Goal: Communication & Community: Ask a question

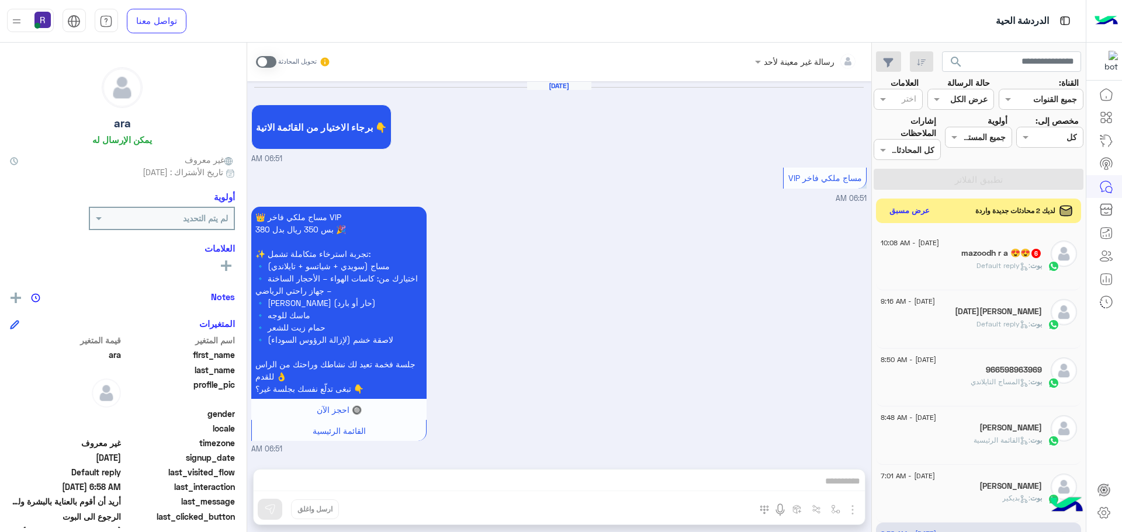
click at [921, 209] on button "عرض مسبق" at bounding box center [909, 211] width 49 height 16
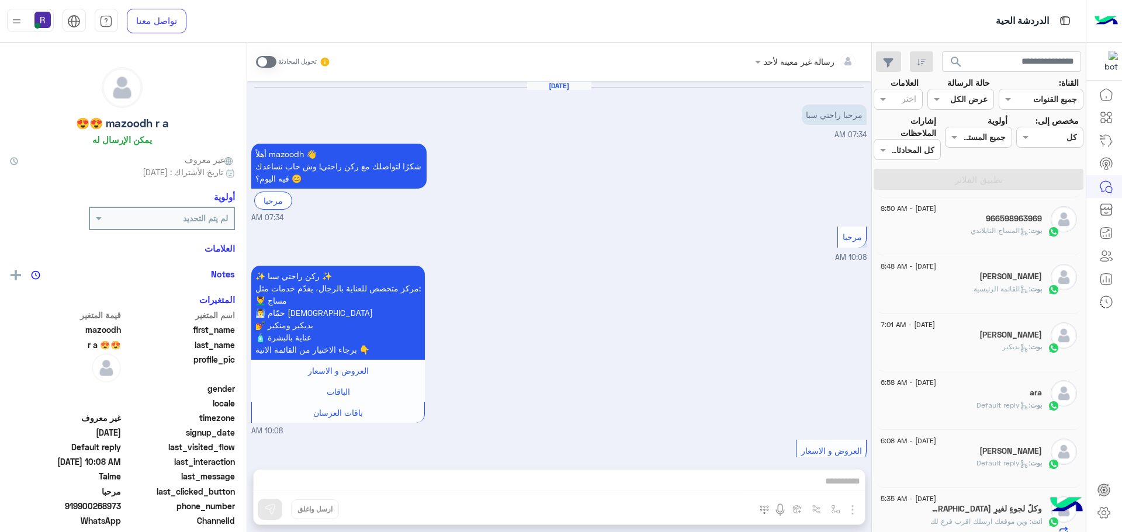
scroll to position [673, 0]
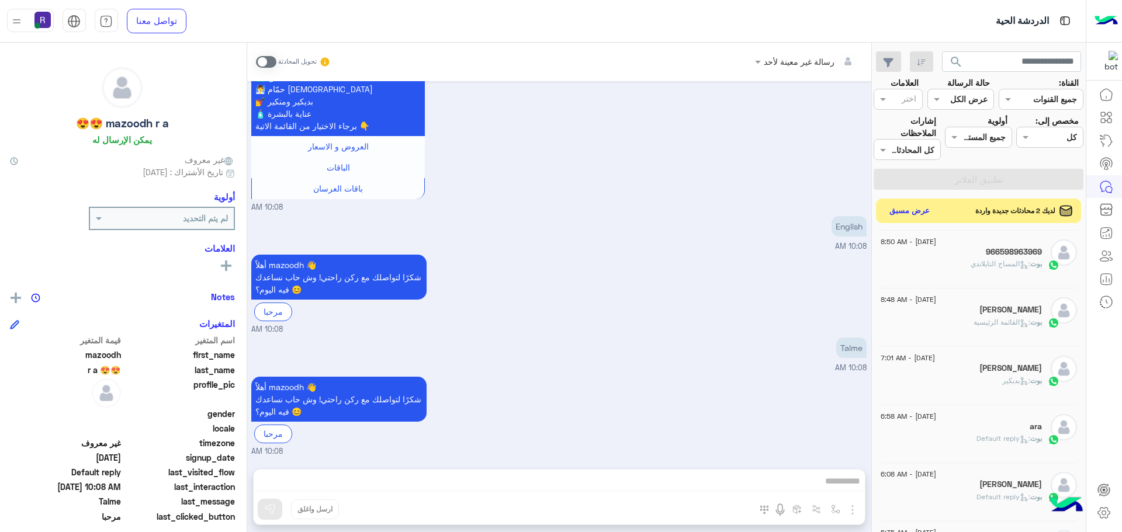
click at [907, 215] on button "عرض مسبق" at bounding box center [909, 211] width 49 height 16
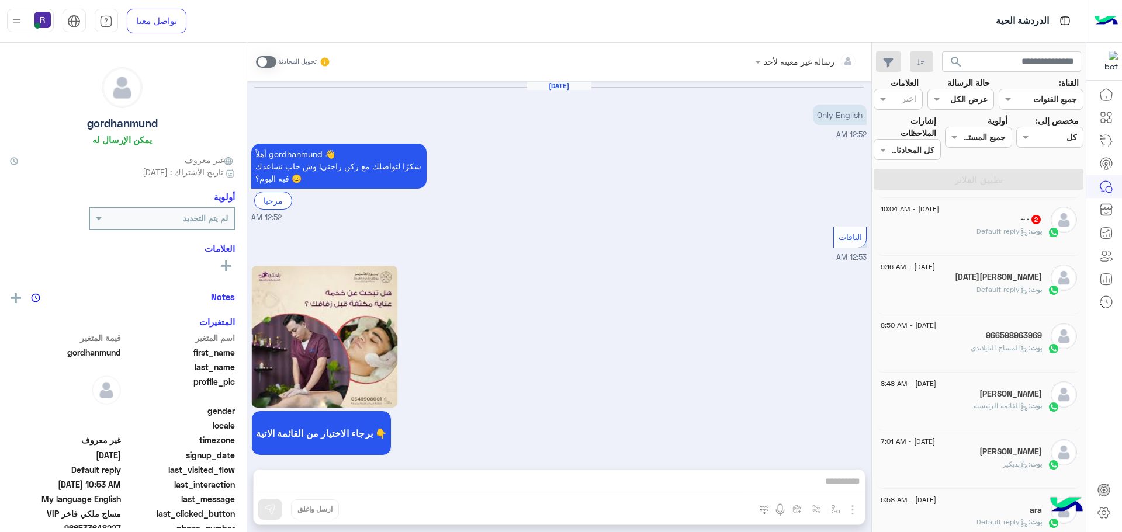
scroll to position [1237, 0]
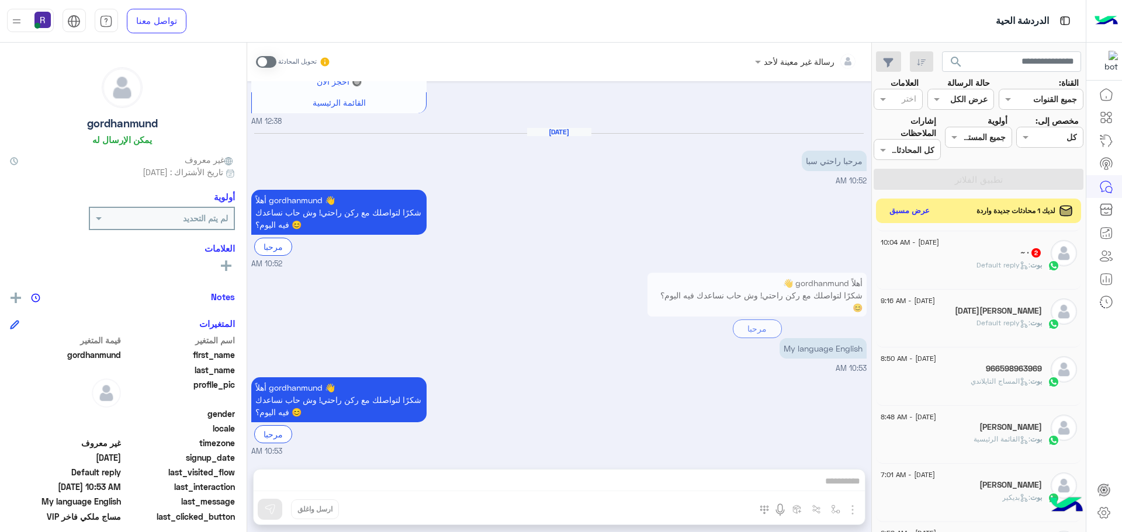
click at [922, 208] on button "عرض مسبق" at bounding box center [909, 211] width 49 height 16
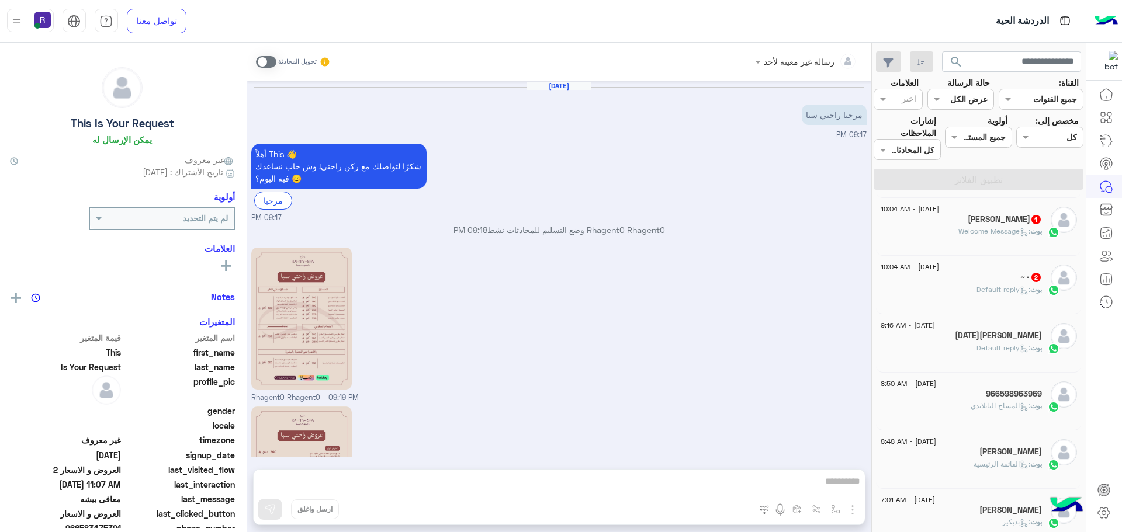
scroll to position [882, 0]
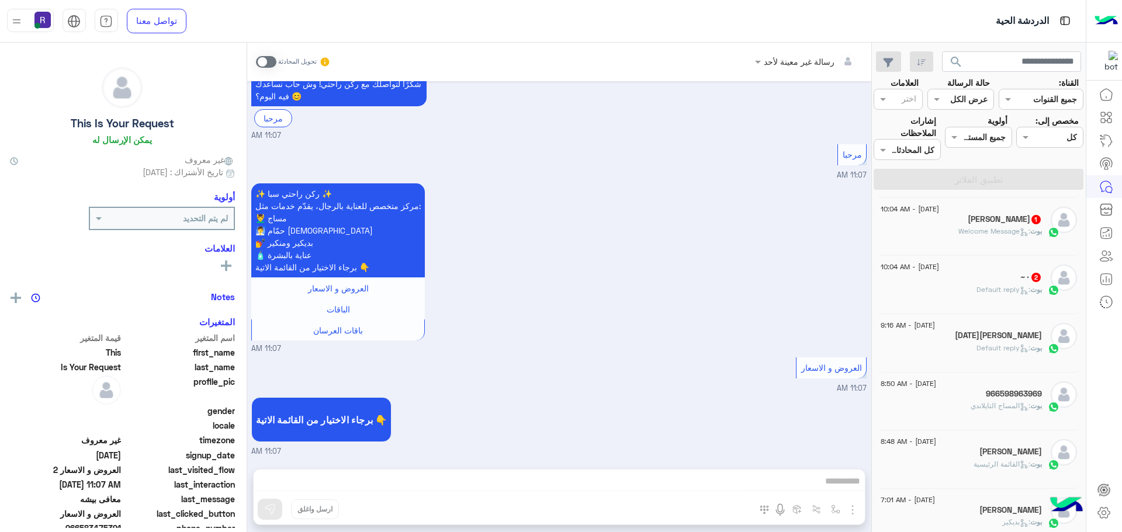
click at [974, 234] on span ": Welcome Message" at bounding box center [995, 231] width 72 height 9
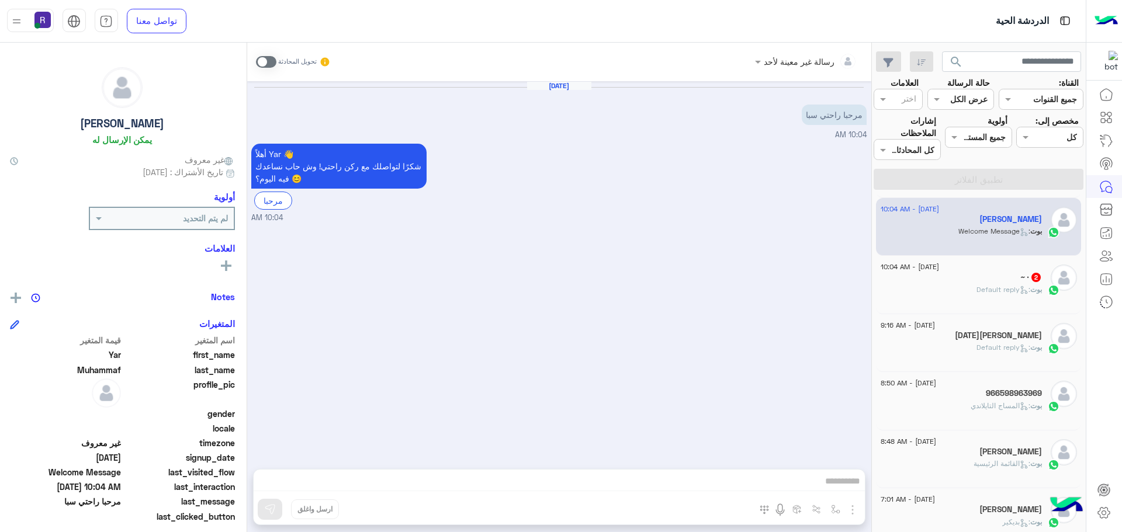
click at [973, 276] on div "~٠ 2" at bounding box center [961, 278] width 161 height 12
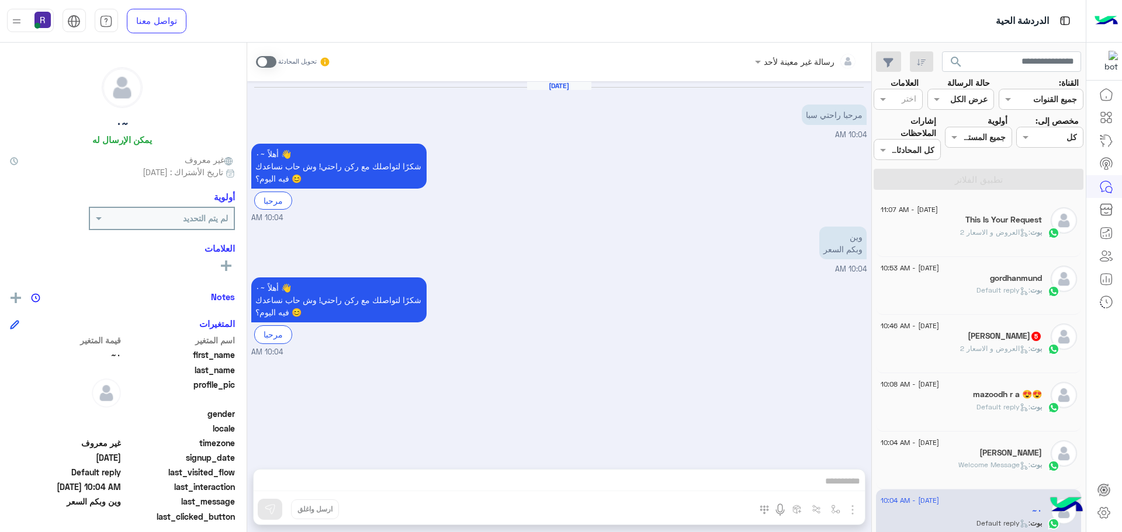
click at [975, 326] on div "[DATE] - 10:46 AM" at bounding box center [961, 328] width 161 height 8
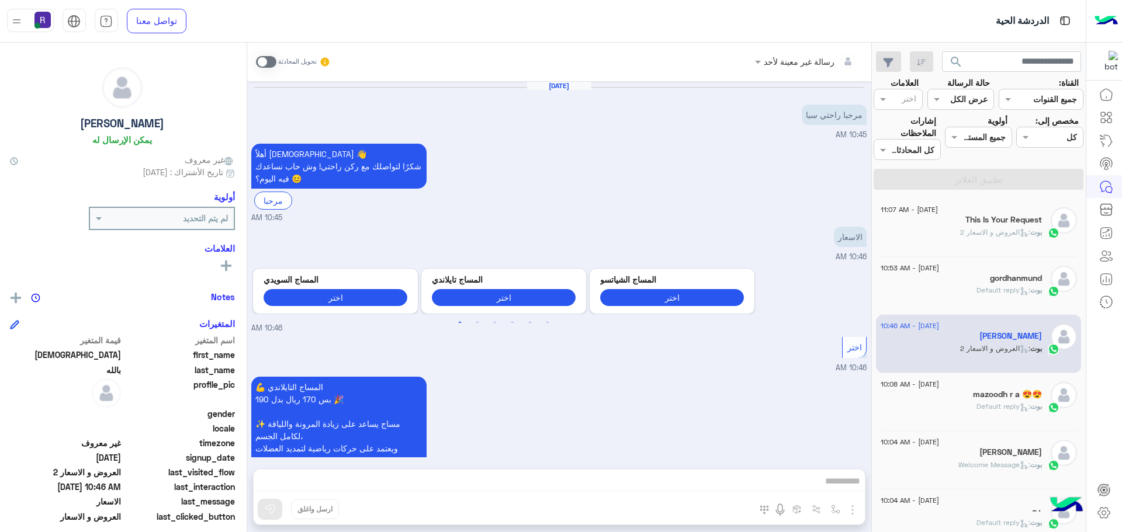
scroll to position [421, 0]
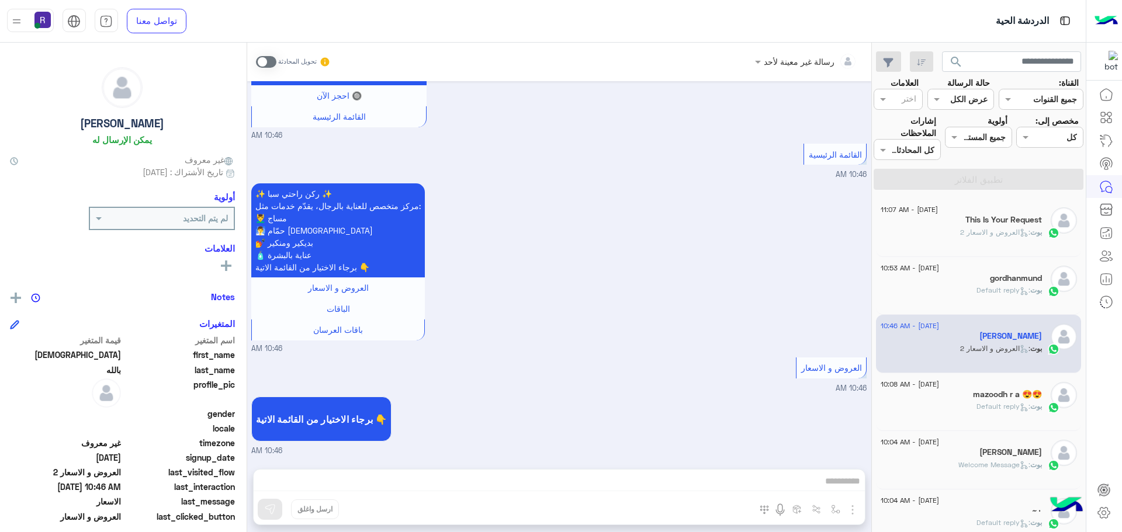
click at [977, 405] on span ": Default reply" at bounding box center [1004, 406] width 54 height 9
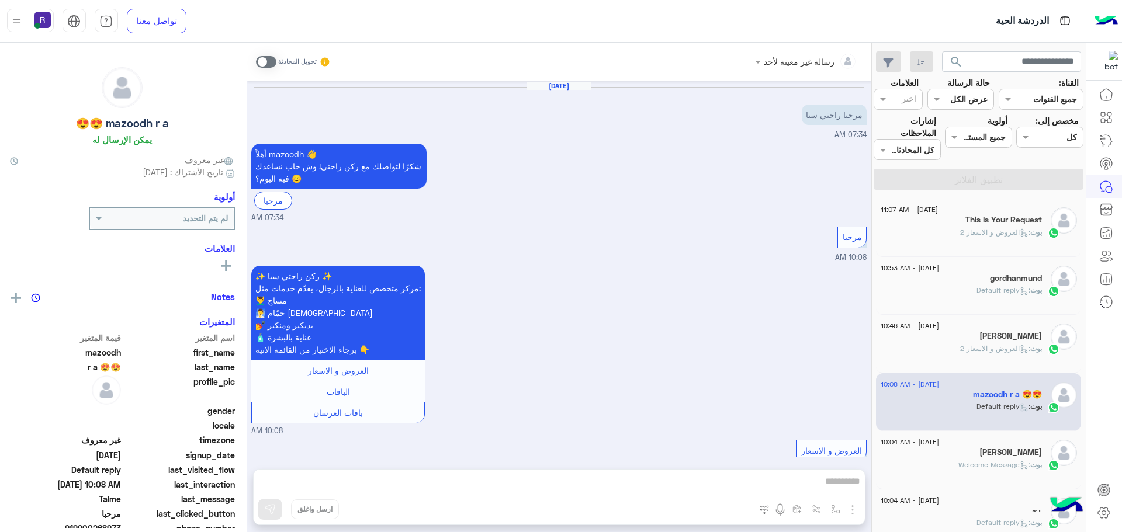
scroll to position [673, 0]
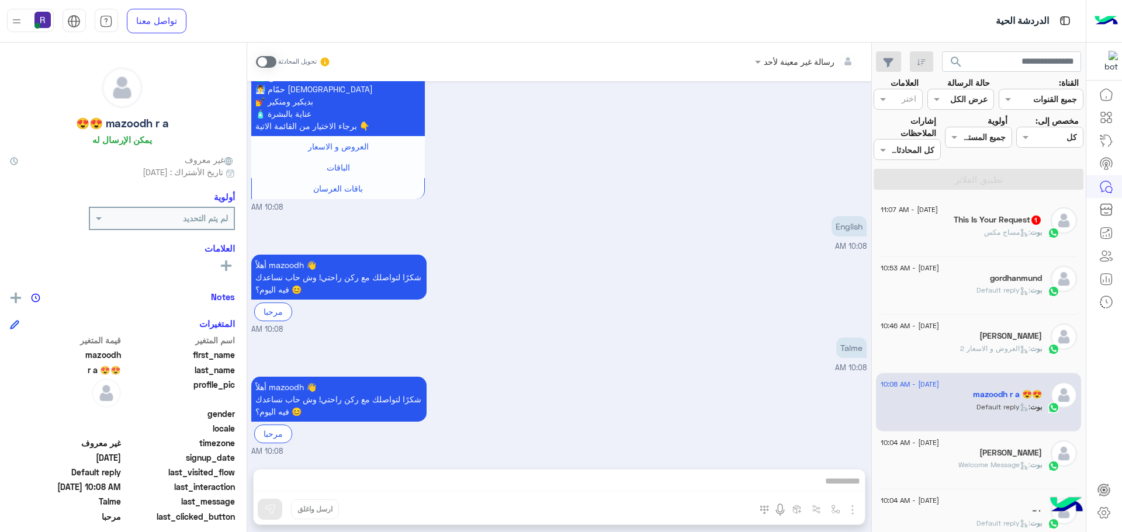
click at [963, 250] on div "[DATE] - 11:07 AM This Is Your Request 1 بوت : مساج مكس" at bounding box center [978, 228] width 205 height 58
click at [963, 237] on div "بوت : مساج مكس" at bounding box center [961, 237] width 161 height 20
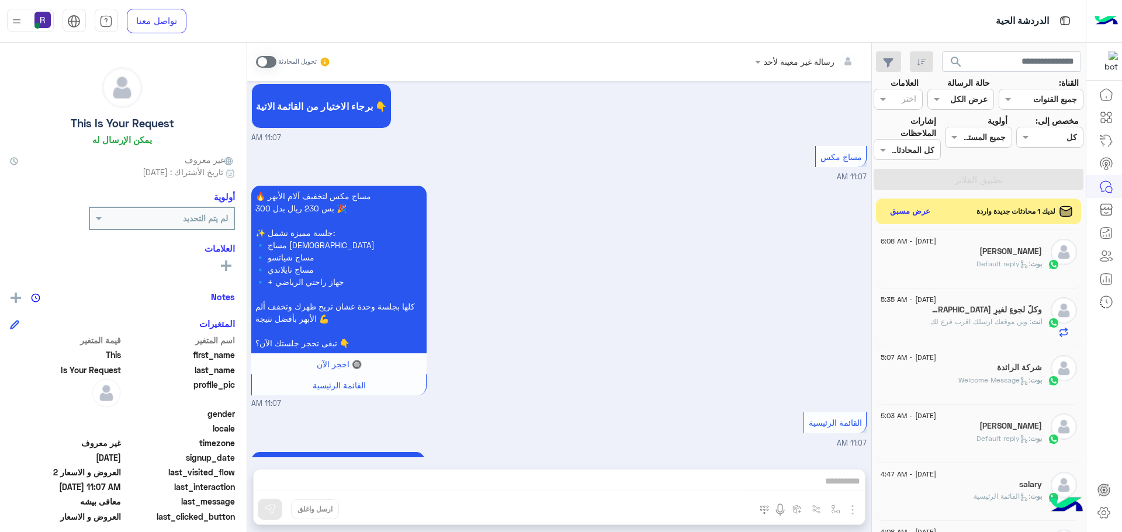
scroll to position [1850, 0]
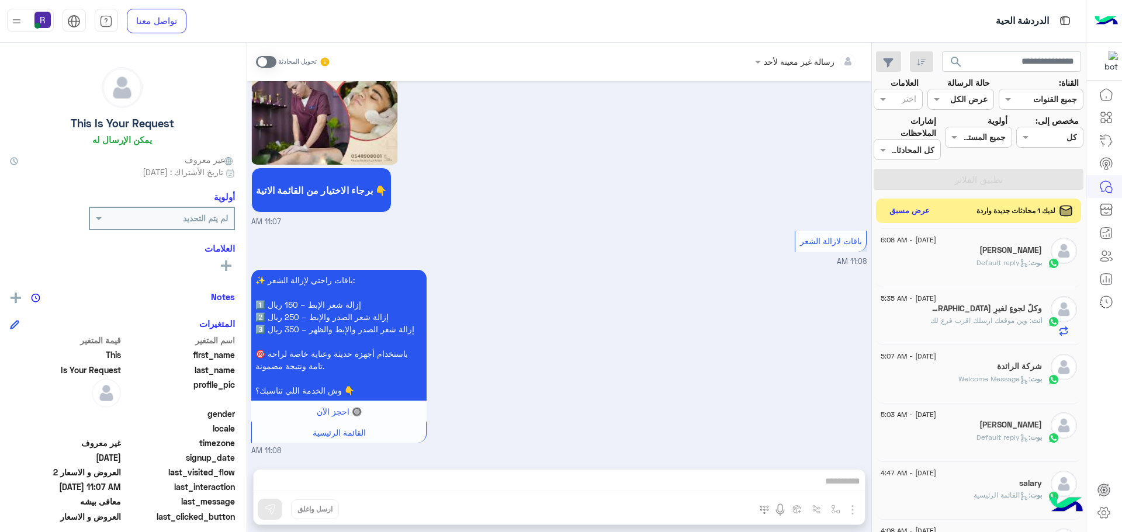
click at [914, 215] on button "عرض مسبق" at bounding box center [909, 211] width 49 height 16
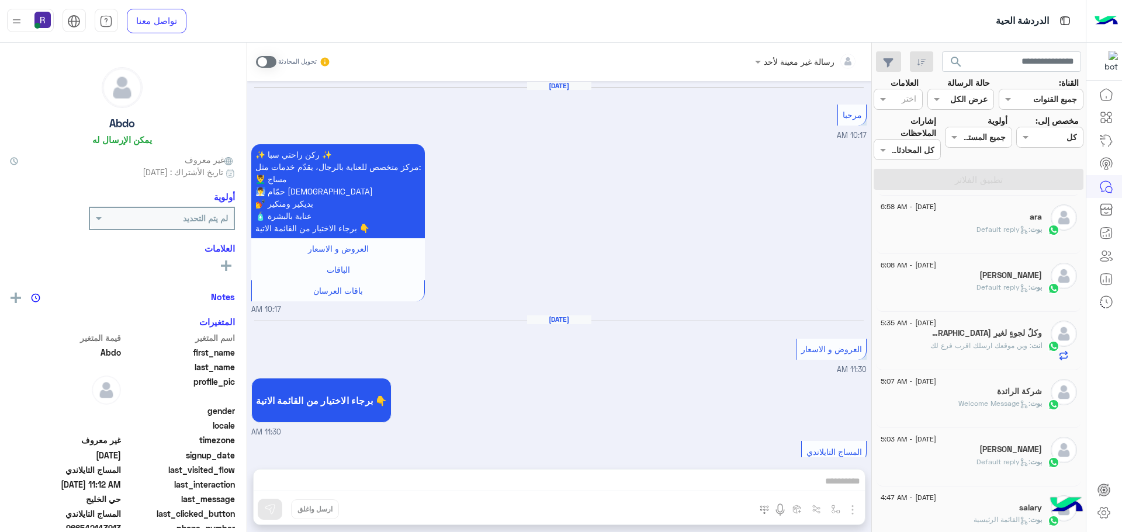
scroll to position [1377, 0]
